Goal: Task Accomplishment & Management: Use online tool/utility

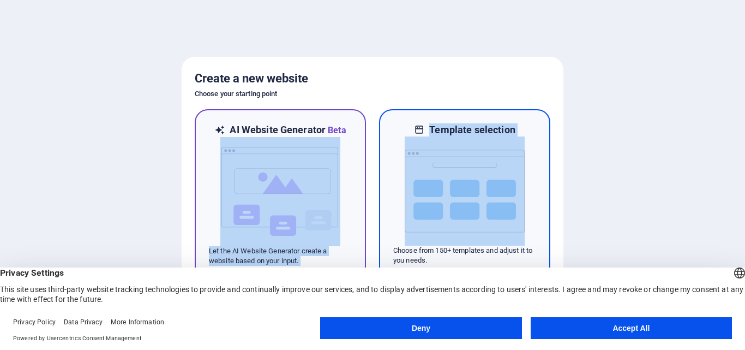
drag, startPoint x: 344, startPoint y: 205, endPoint x: 519, endPoint y: 188, distance: 176.4
click at [519, 188] on div "AI Website Generator Beta Let the AI Website Generator create a website based o…" at bounding box center [373, 194] width 356 height 171
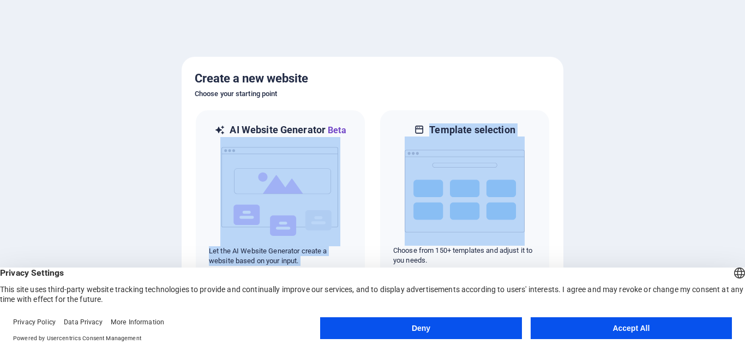
click at [602, 330] on button "Accept All" at bounding box center [631, 328] width 201 height 22
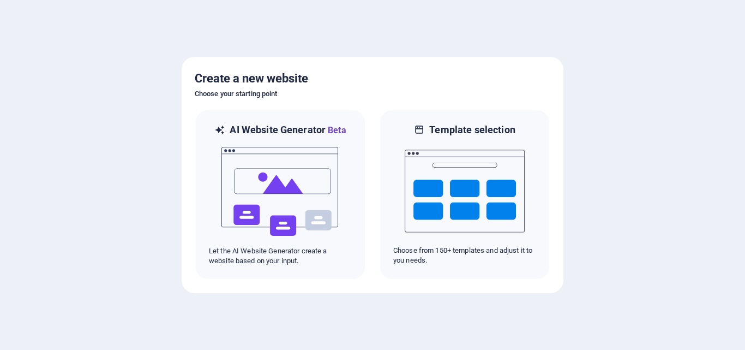
click at [641, 195] on div at bounding box center [372, 175] width 745 height 350
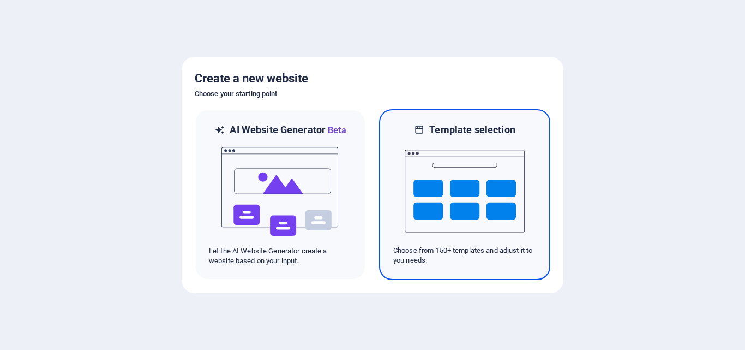
click at [494, 189] on img at bounding box center [465, 190] width 120 height 109
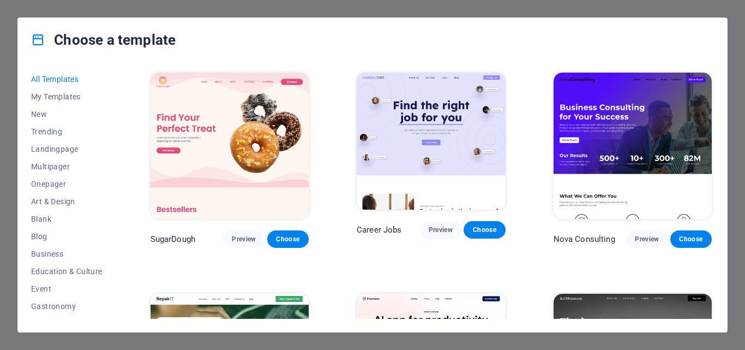
click at [716, 257] on div "All Templates My Templates New Trending Landingpage Multipager Onepager Art & D…" at bounding box center [372, 197] width 709 height 270
click at [50, 113] on span "New" at bounding box center [66, 114] width 71 height 9
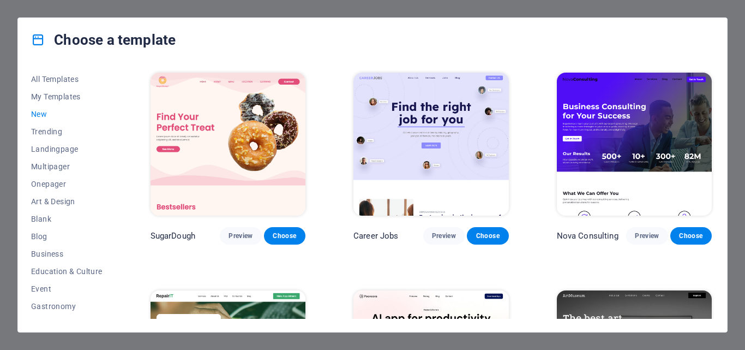
click at [50, 113] on span "New" at bounding box center [66, 114] width 71 height 9
click at [717, 189] on div "All Templates My Templates New Trending Landingpage Multipager Onepager Art & D…" at bounding box center [372, 197] width 709 height 270
drag, startPoint x: 711, startPoint y: 107, endPoint x: 716, endPoint y: 178, distance: 70.6
click at [716, 177] on div "All Templates My Templates New Trending Landingpage Multipager Onepager Art & D…" at bounding box center [372, 197] width 709 height 270
click at [743, 257] on div "Choose a template All Templates My Templates New Trending Landingpage Multipage…" at bounding box center [372, 175] width 745 height 350
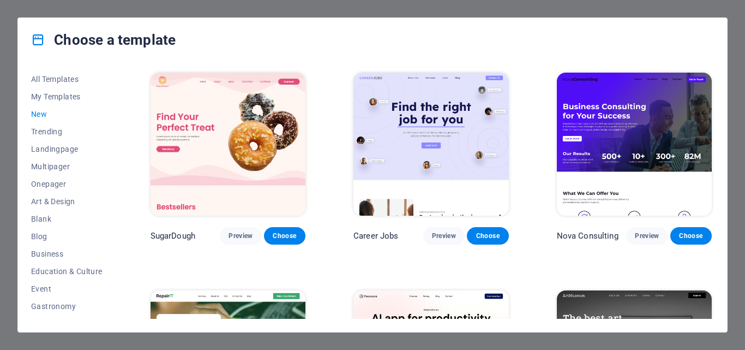
click at [722, 262] on div "All Templates My Templates New Trending Landingpage Multipager Onepager Art & D…" at bounding box center [372, 197] width 709 height 270
click at [732, 52] on div "Choose a template All Templates My Templates New Trending Landingpage Multipage…" at bounding box center [372, 175] width 745 height 350
